Goal: Task Accomplishment & Management: Manage account settings

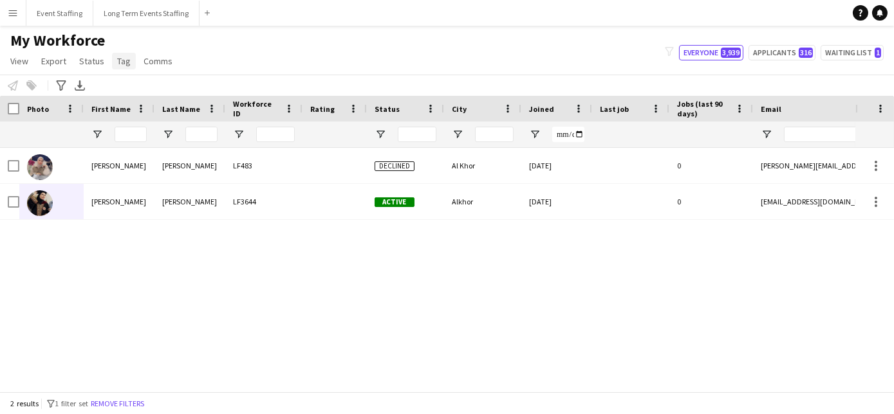
click at [118, 65] on span "Tag" at bounding box center [124, 61] width 14 height 12
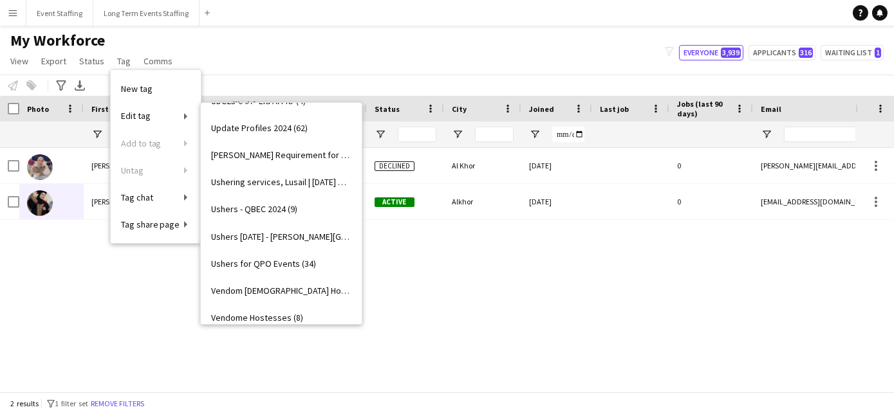
scroll to position [16323, 0]
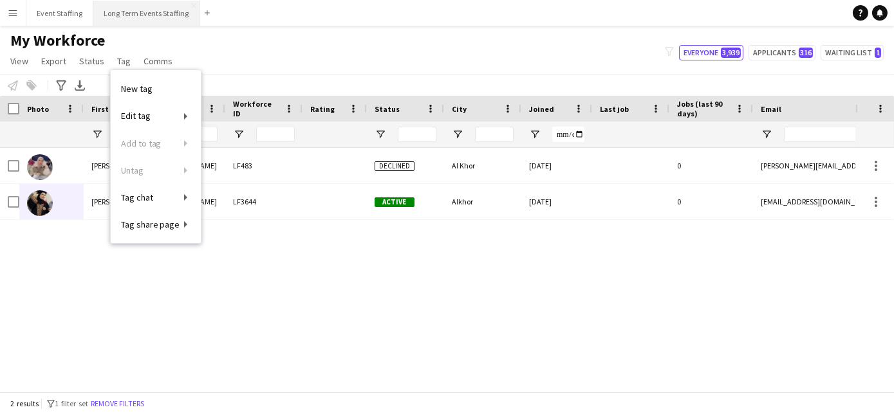
click at [152, 10] on button "Long Term Events Staffing Close" at bounding box center [146, 13] width 106 height 25
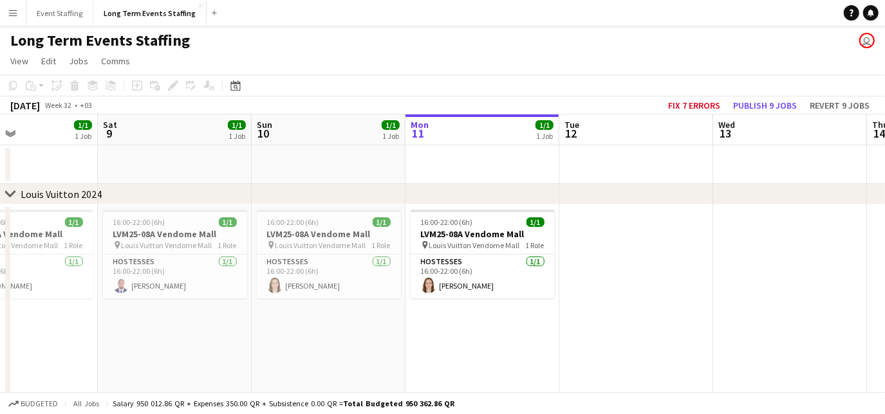
scroll to position [0, 362]
drag, startPoint x: 118, startPoint y: 322, endPoint x: 371, endPoint y: 321, distance: 252.2
click at [371, 321] on app-calendar-viewport "Wed 6 2/2 2 Jobs Thu 7 1/1 1 Job Fri 8 1/1 1 Job Sat 9 1/1 1 Job Sun 10 1/1 1 J…" at bounding box center [442, 368] width 885 height 506
click at [178, 243] on span "Louis Vuitton Vendome Mall" at bounding box center [168, 246] width 91 height 10
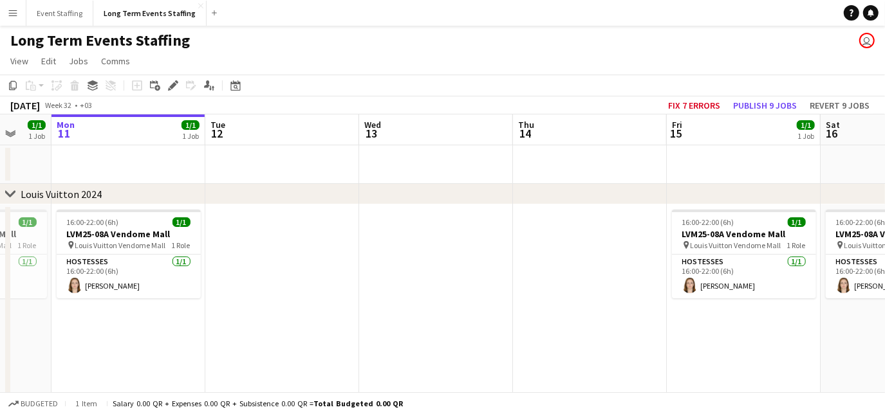
drag, startPoint x: 398, startPoint y: 345, endPoint x: 41, endPoint y: 311, distance: 358.0
click at [41, 311] on app-calendar-viewport "Fri 8 1/1 1 Job Sat 9 1/1 1 Job Sun 10 1/1 1 Job Mon 11 1/1 1 Job Tue 12 Wed 13…" at bounding box center [442, 368] width 885 height 506
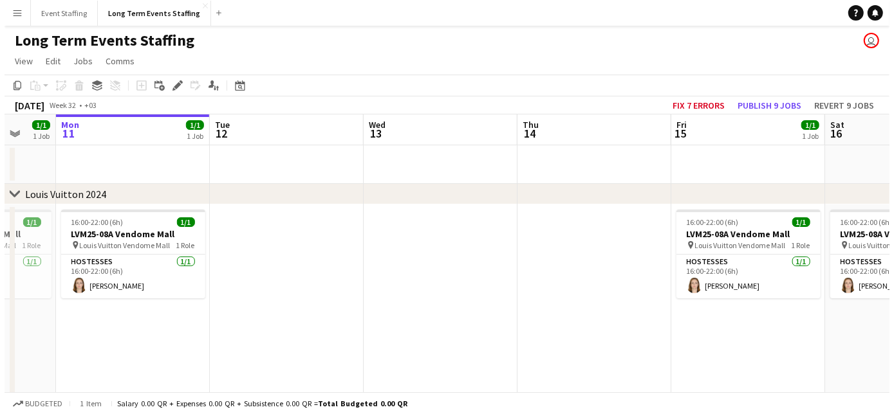
scroll to position [0, 412]
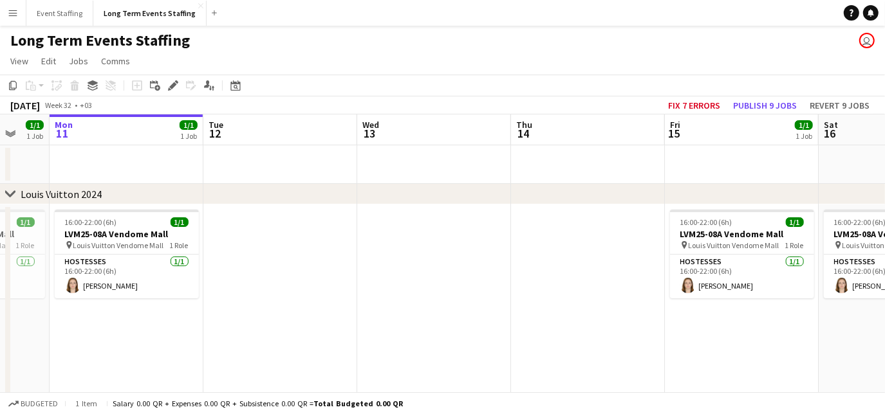
click at [402, 259] on app-date-cell at bounding box center [434, 324] width 154 height 239
click at [418, 255] on app-date-cell at bounding box center [434, 324] width 154 height 239
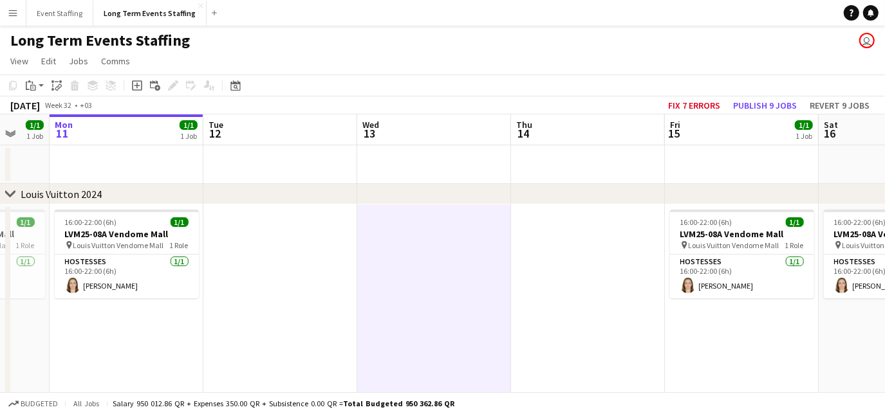
click at [576, 250] on app-date-cell at bounding box center [588, 324] width 154 height 239
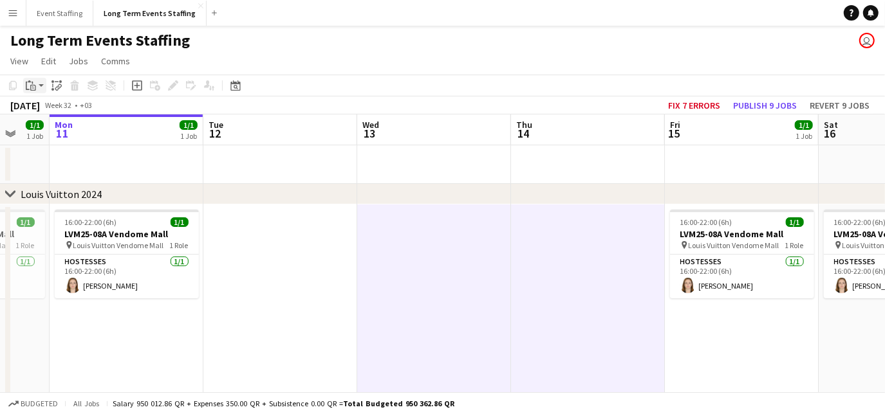
click at [32, 91] on div "Paste" at bounding box center [30, 85] width 15 height 15
click at [48, 134] on link "Paste with crew Ctrl+Shift+V" at bounding box center [94, 132] width 121 height 12
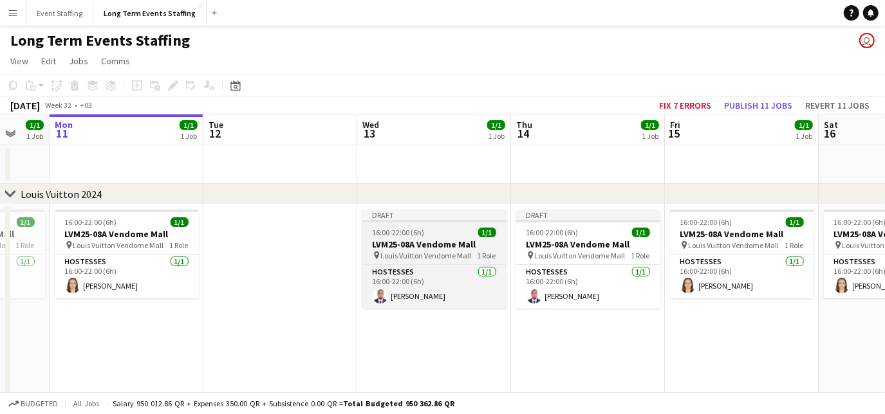
click at [413, 237] on span "16:00-22:00 (6h)" at bounding box center [398, 233] width 52 height 10
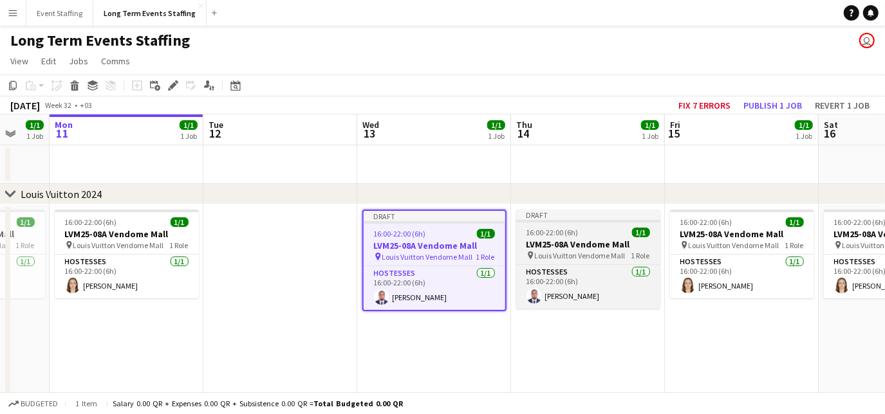
click at [581, 249] on h3 "LVM25-08A Vendome Mall" at bounding box center [588, 245] width 144 height 12
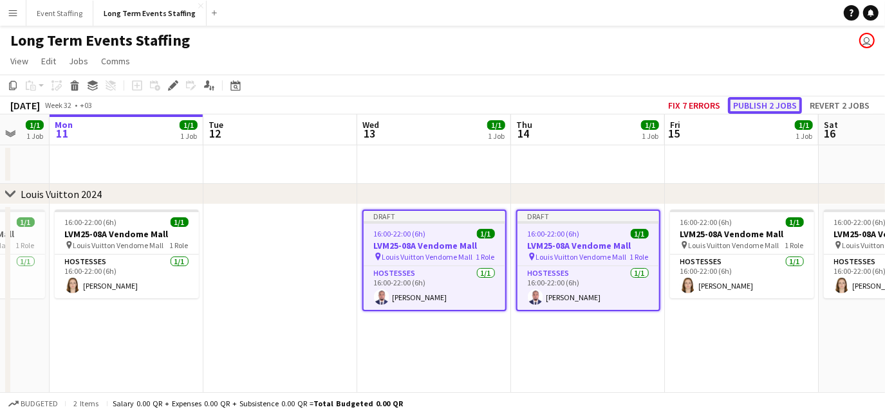
click at [759, 102] on button "Publish 2 jobs" at bounding box center [765, 105] width 74 height 17
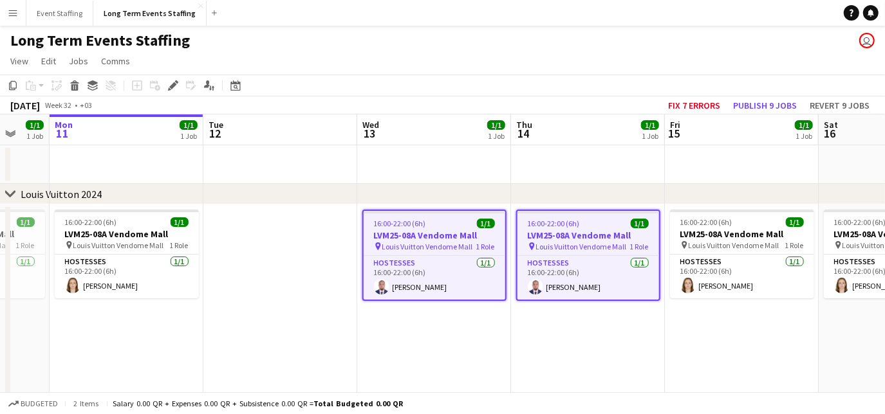
click at [466, 345] on app-date-cell "16:00-22:00 (6h) 1/1 LVM25-08A Vendome Mall pin Louis Vuitton Vendome Mall 1 Ro…" at bounding box center [434, 324] width 154 height 239
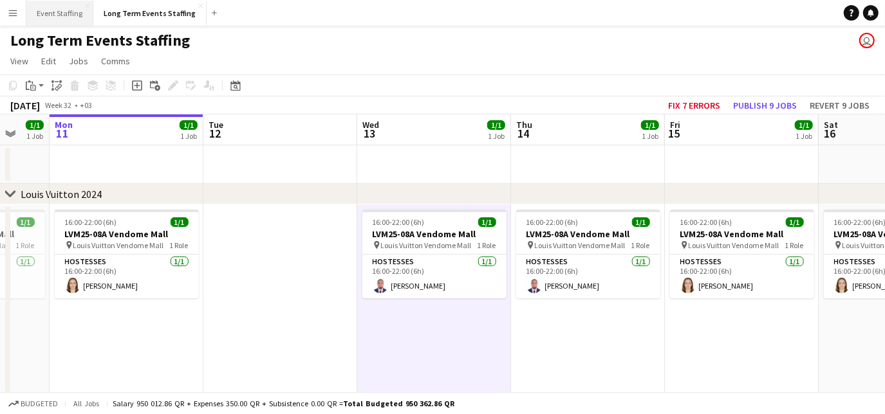
click at [46, 11] on button "Event Staffing Close" at bounding box center [59, 13] width 67 height 25
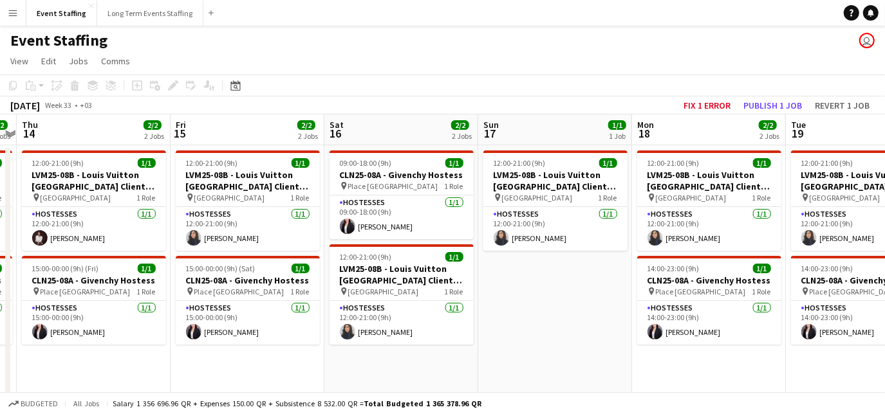
scroll to position [0, 480]
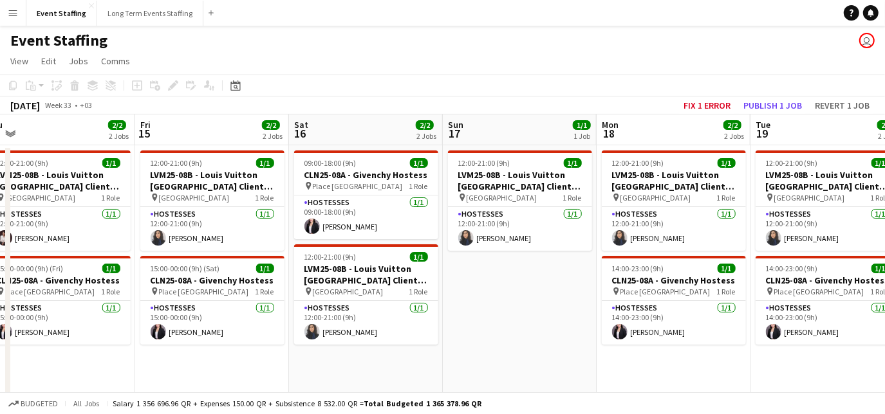
drag, startPoint x: 638, startPoint y: 215, endPoint x: -3, endPoint y: 122, distance: 647.5
click at [0, 122] on html "Menu Boards Boards Boards All jobs Status Workforce Workforce My Workforce Recr…" at bounding box center [442, 286] width 885 height 572
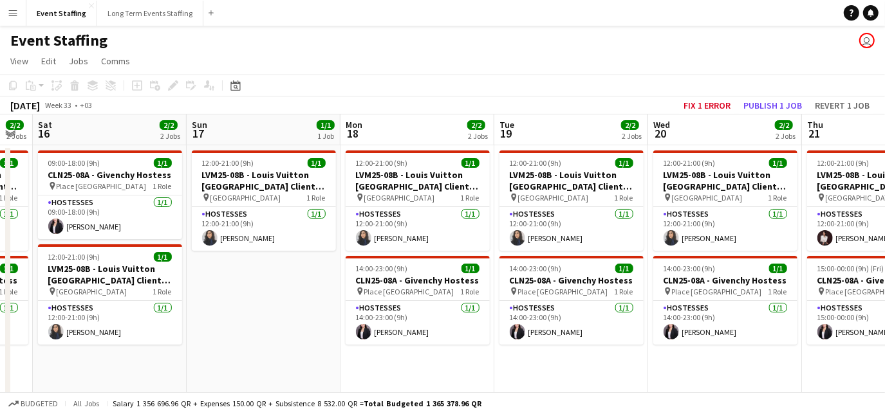
drag, startPoint x: 623, startPoint y: 227, endPoint x: 367, endPoint y: 207, distance: 256.9
click at [367, 207] on app-calendar-viewport "Wed 13 2/2 2 Jobs Thu 14 2/2 2 Jobs Fri 15 2/2 2 Jobs Sat 16 2/2 2 Jobs Sun 17 …" at bounding box center [442, 333] width 885 height 436
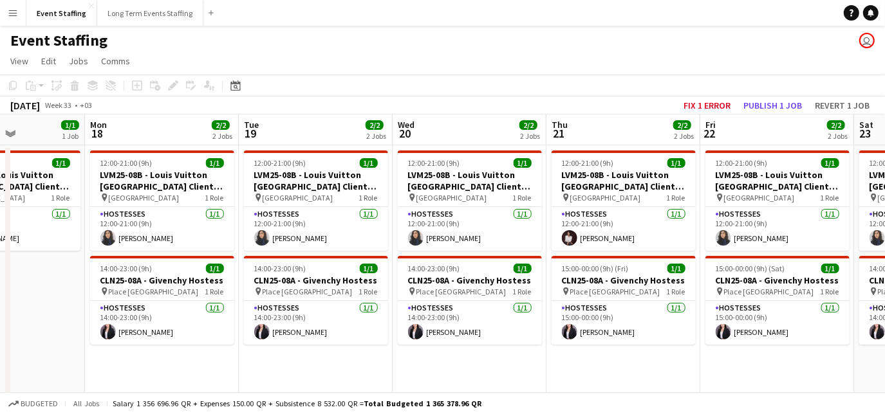
drag, startPoint x: 667, startPoint y: 233, endPoint x: 411, endPoint y: 192, distance: 259.2
click at [411, 192] on app-calendar-viewport "Thu 14 2/2 2 Jobs Fri 15 2/2 2 Jobs Sat 16 2/2 2 Jobs Sun 17 1/1 1 Job Mon 18 2…" at bounding box center [442, 333] width 885 height 436
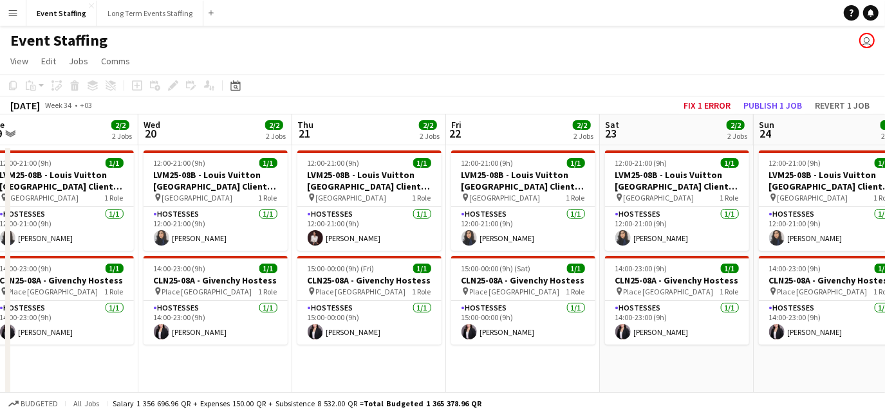
drag, startPoint x: 580, startPoint y: 209, endPoint x: 321, endPoint y: 201, distance: 258.7
click at [321, 201] on app-calendar-viewport "Sat 16 2/2 2 Jobs Sun 17 1/1 1 Job Mon 18 2/2 2 Jobs Tue 19 2/2 2 Jobs Wed 20 2…" at bounding box center [442, 333] width 885 height 436
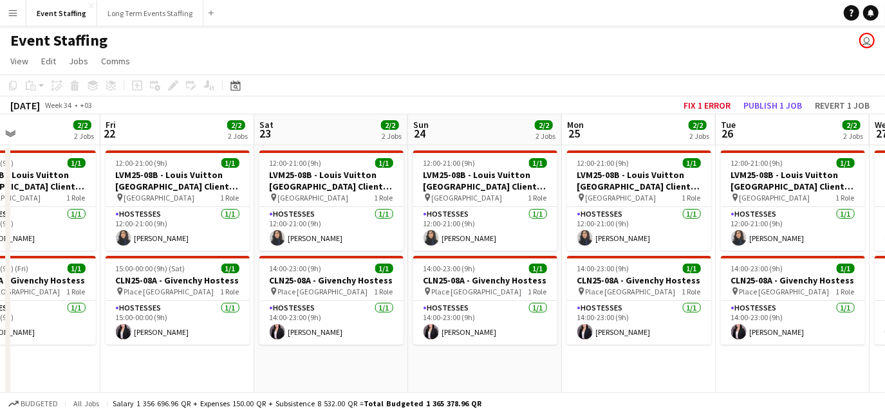
drag, startPoint x: 537, startPoint y: 234, endPoint x: 197, endPoint y: 209, distance: 341.2
click at [197, 209] on app-calendar-viewport "Mon 18 2/2 2 Jobs Tue 19 2/2 2 Jobs Wed 20 2/2 2 Jobs Thu 21 2/2 2 Jobs Fri 22 …" at bounding box center [442, 333] width 885 height 436
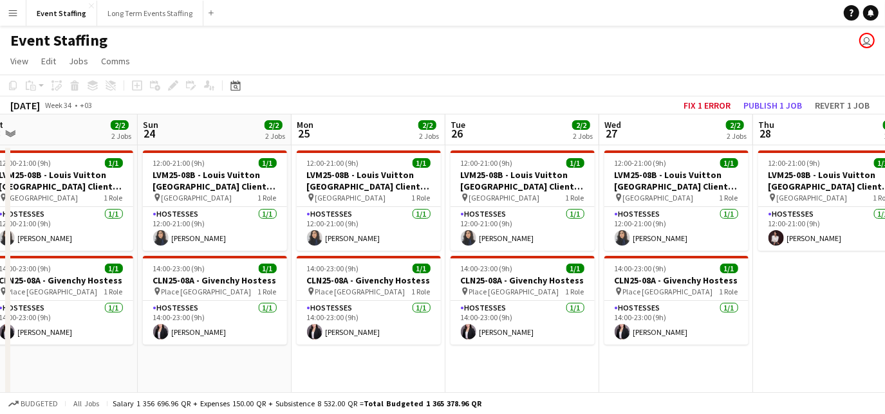
drag, startPoint x: 515, startPoint y: 225, endPoint x: 207, endPoint y: 184, distance: 310.2
click at [207, 184] on app-calendar-viewport "Wed 20 2/2 2 Jobs Thu 21 2/2 2 Jobs Fri 22 2/2 2 Jobs Sat 23 2/2 2 Jobs Sun 24 …" at bounding box center [442, 333] width 885 height 436
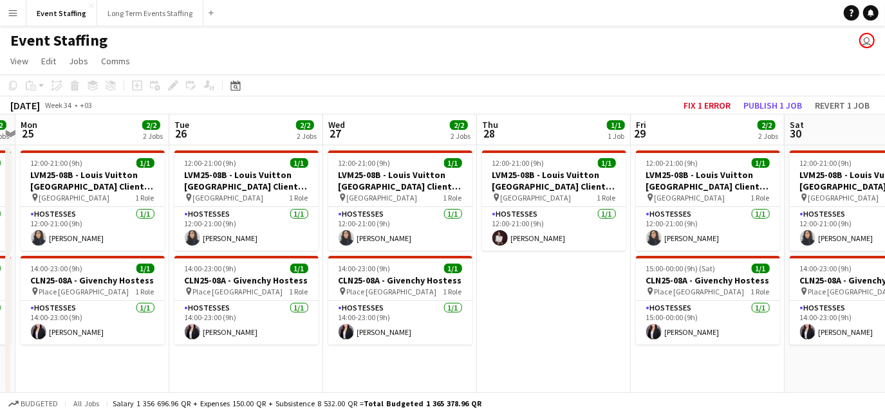
drag, startPoint x: 504, startPoint y: 232, endPoint x: 266, endPoint y: 226, distance: 238.7
click at [266, 226] on app-calendar-viewport "Fri 22 2/2 2 Jobs Sat 23 2/2 2 Jobs Sun 24 2/2 2 Jobs Mon 25 2/2 2 Jobs Tue 26 …" at bounding box center [442, 333] width 885 height 436
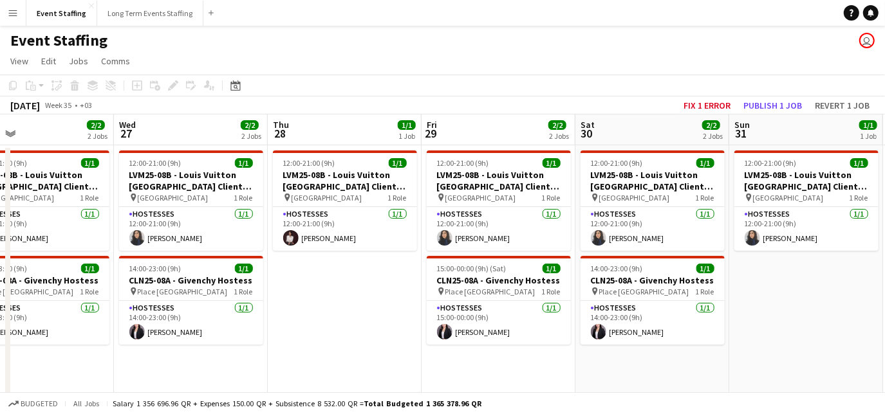
drag, startPoint x: 449, startPoint y: 237, endPoint x: 239, endPoint y: 245, distance: 210.5
click at [239, 245] on app-calendar-viewport "Sat 23 2/2 2 Jobs Sun 24 2/2 2 Jobs Mon 25 2/2 2 Jobs Tue 26 2/2 2 Jobs Wed 27 …" at bounding box center [442, 333] width 885 height 436
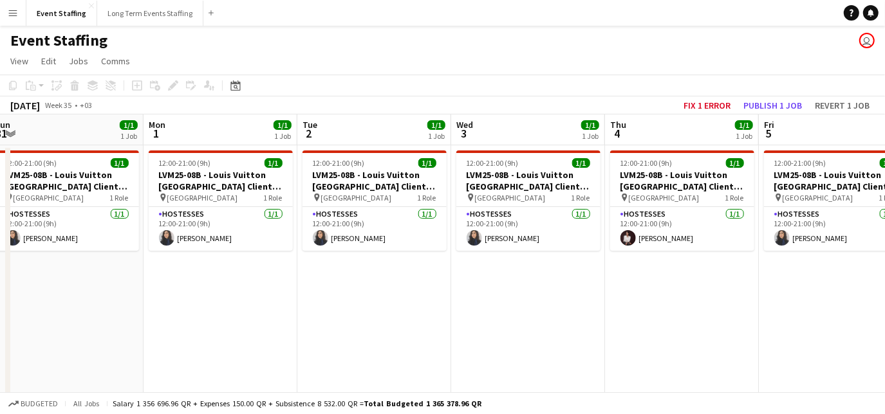
scroll to position [0, 485]
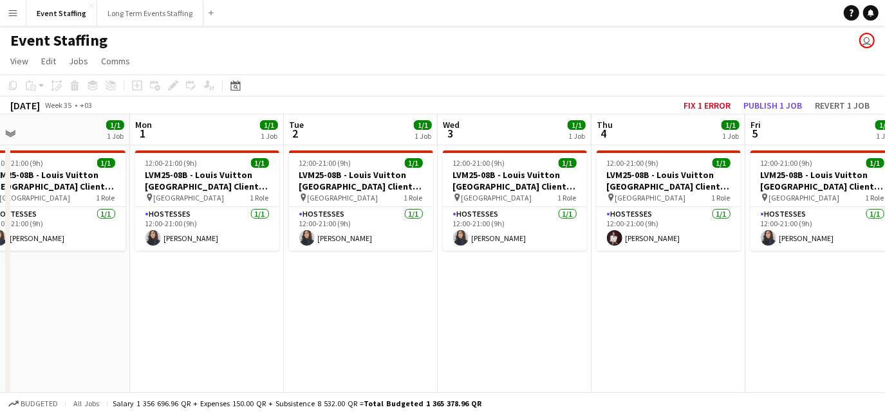
drag, startPoint x: 784, startPoint y: 324, endPoint x: -3, endPoint y: 223, distance: 792.6
click at [0, 223] on html "Menu Boards Boards Boards All jobs Status Workforce Workforce My Workforce Recr…" at bounding box center [442, 286] width 885 height 572
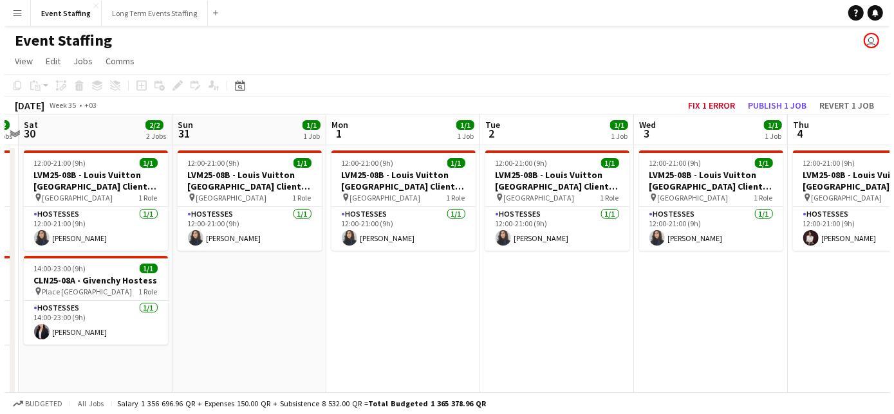
scroll to position [0, 327]
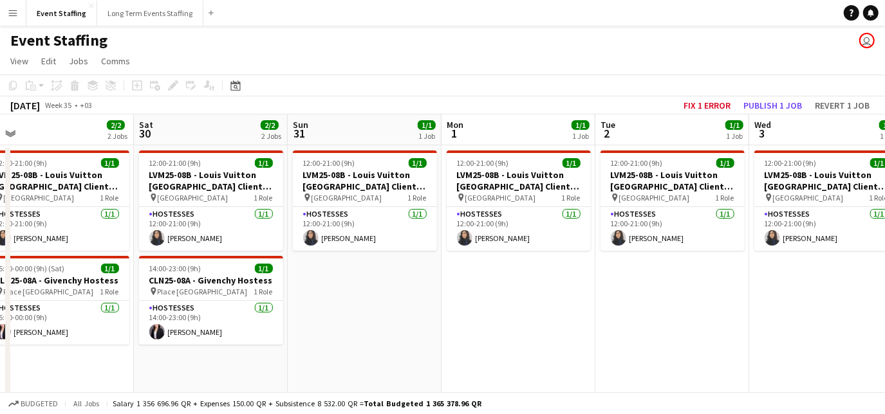
drag, startPoint x: 80, startPoint y: 281, endPoint x: 392, endPoint y: 137, distance: 343.1
click at [392, 137] on app-calendar-viewport "Wed 27 2/2 2 Jobs Thu 28 1/1 1 Job Fri 29 2/2 2 Jobs Sat 30 2/2 2 Jobs Sun 31 1…" at bounding box center [442, 333] width 885 height 436
click at [129, 14] on button "Long Term Events Staffing Close" at bounding box center [150, 13] width 106 height 25
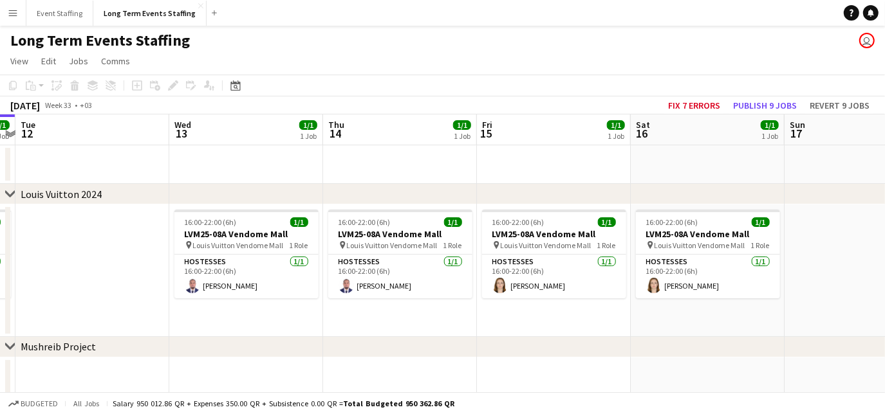
scroll to position [0, 466]
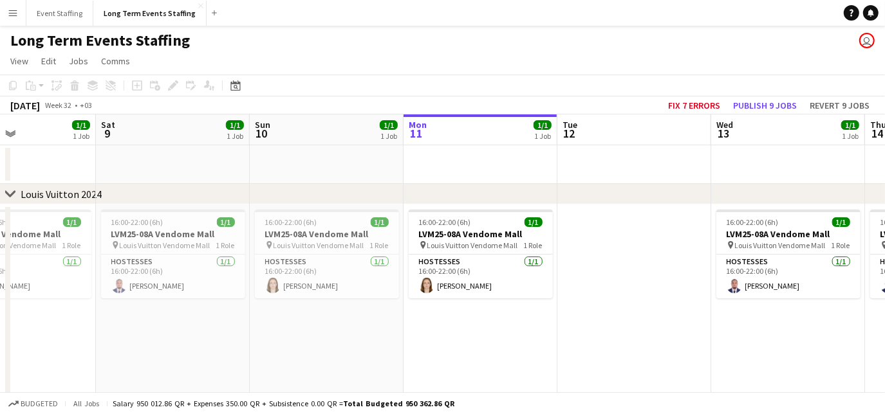
drag, startPoint x: 369, startPoint y: 291, endPoint x: 617, endPoint y: 351, distance: 255.3
click at [617, 351] on app-calendar-viewport "Wed 6 2/2 2 Jobs Thu 7 1/1 1 Job Fri 8 1/1 1 Job Sat 9 1/1 1 Job Sun 10 1/1 1 J…" at bounding box center [442, 368] width 885 height 506
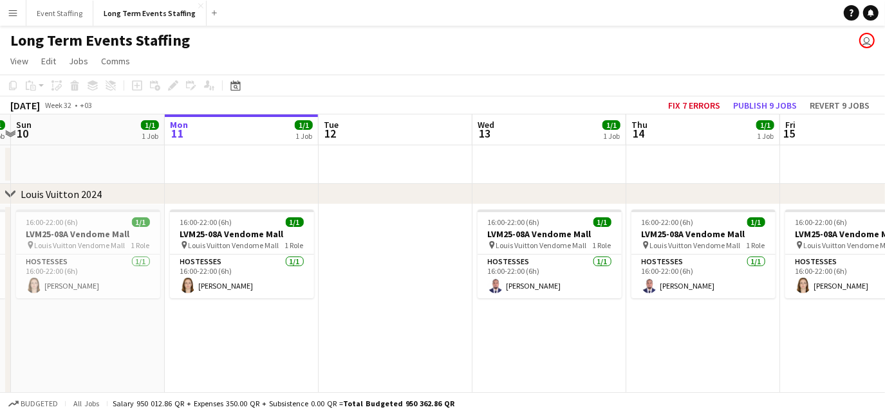
scroll to position [0, 498]
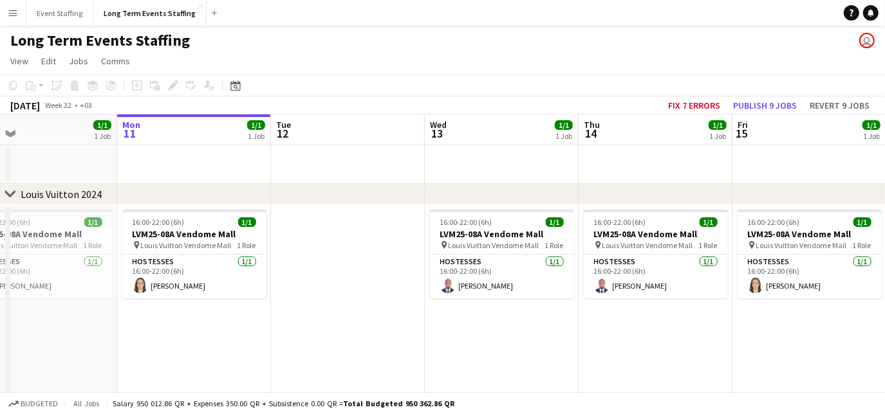
drag, startPoint x: 314, startPoint y: 331, endPoint x: -3, endPoint y: 243, distance: 328.4
click at [0, 243] on html "Menu Boards Boards Boards All jobs Status Workforce Workforce My Workforce Recr…" at bounding box center [442, 321] width 885 height 643
